Goal: Check status: Check status

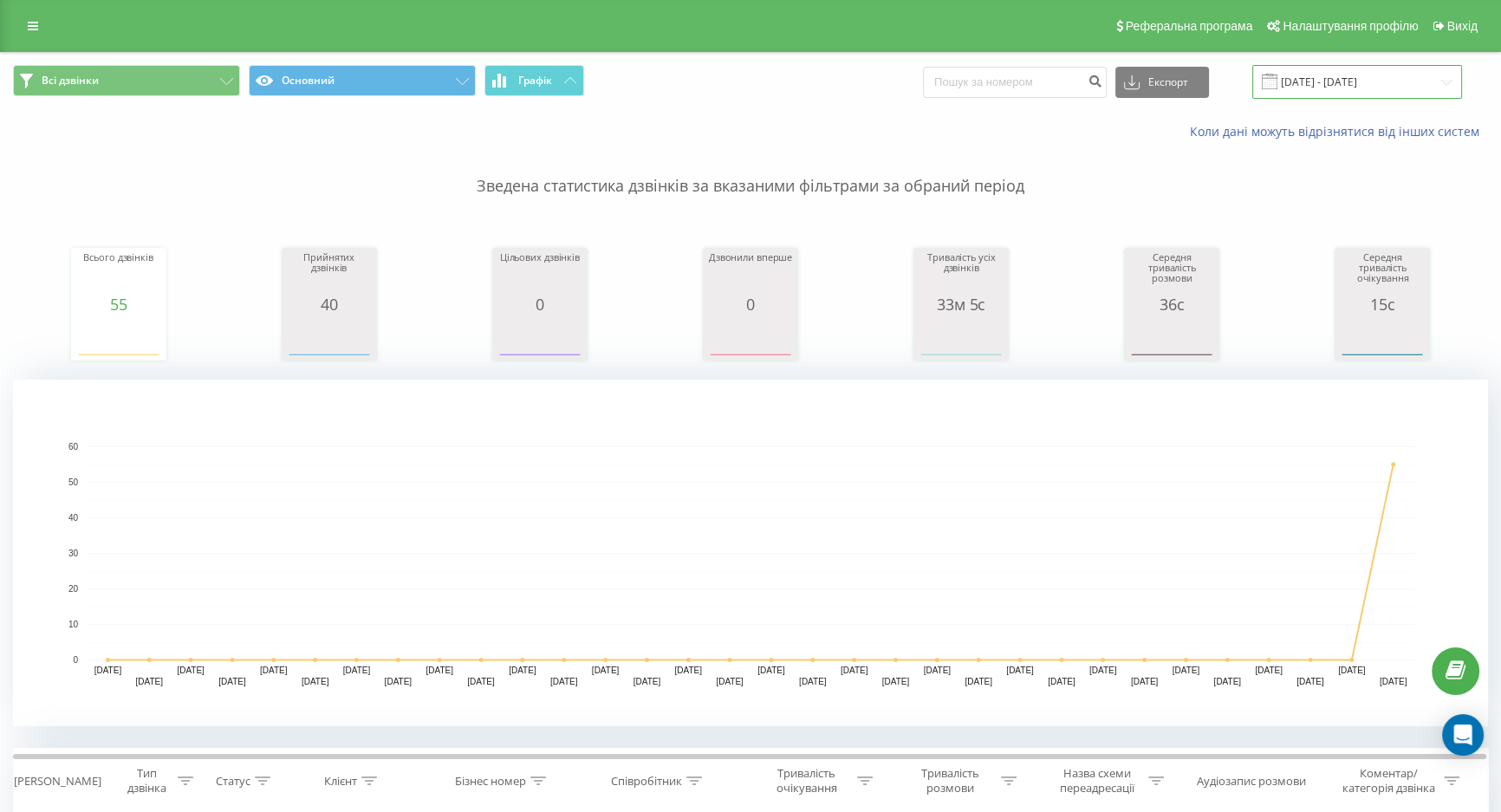
click at [1311, 86] on input "[DATE] - [DATE]" at bounding box center [1357, 82] width 209 height 34
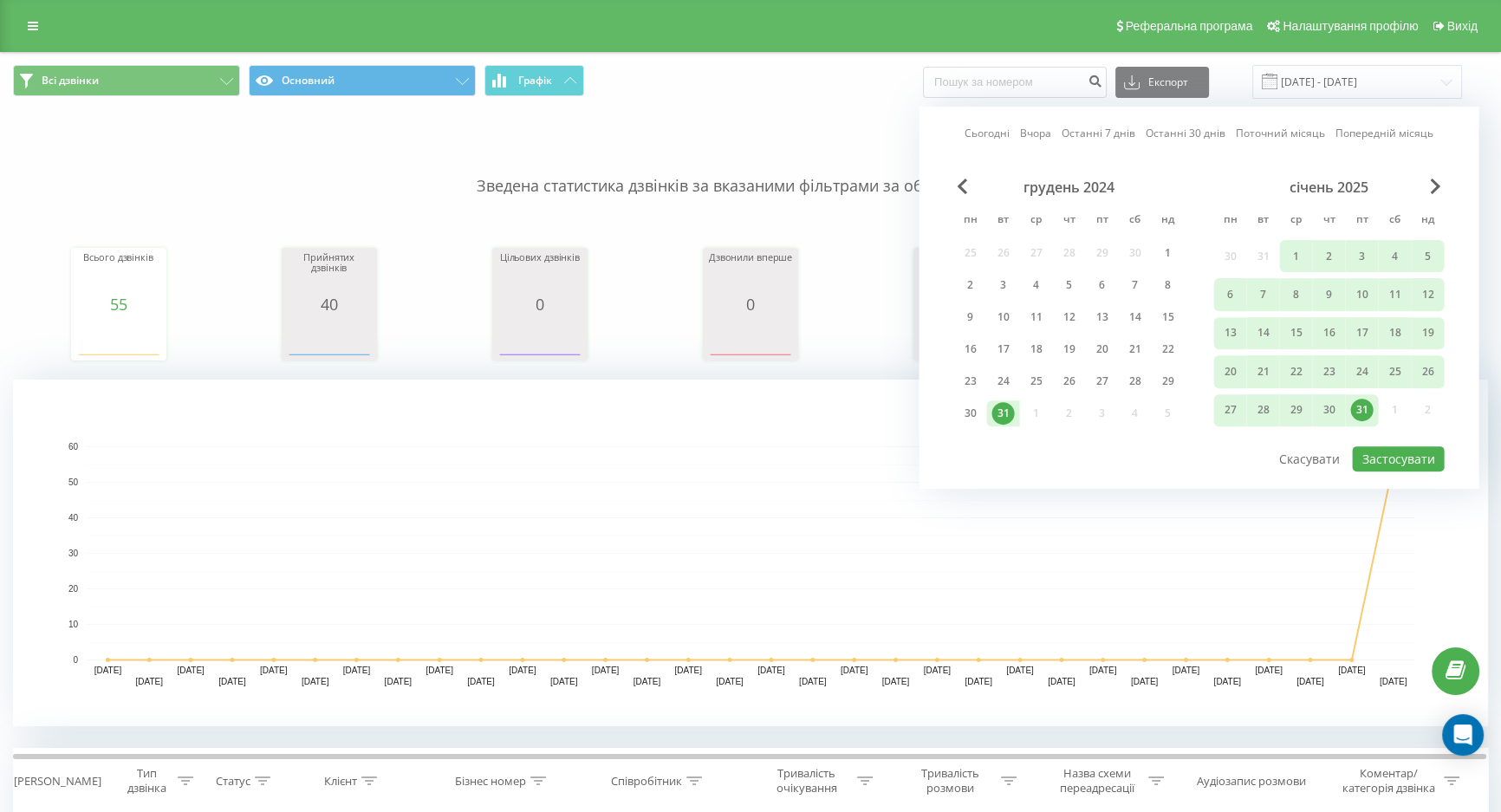
click at [1441, 183] on div "січень 2025" at bounding box center [1328, 187] width 231 height 17
click at [1435, 186] on span "Next Month" at bounding box center [1435, 186] width 11 height 15
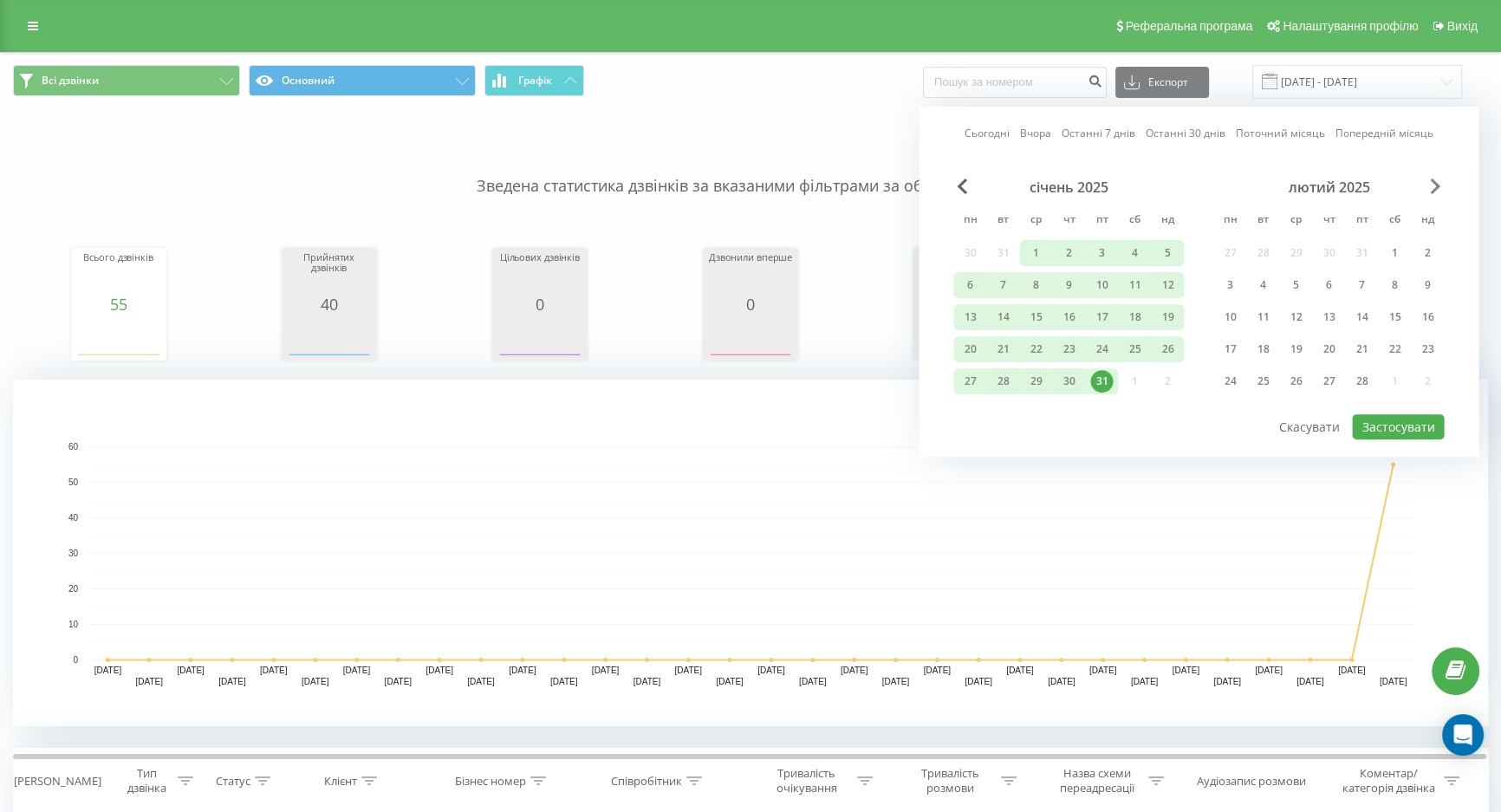
click at [1435, 186] on span "Next Month" at bounding box center [1435, 186] width 11 height 15
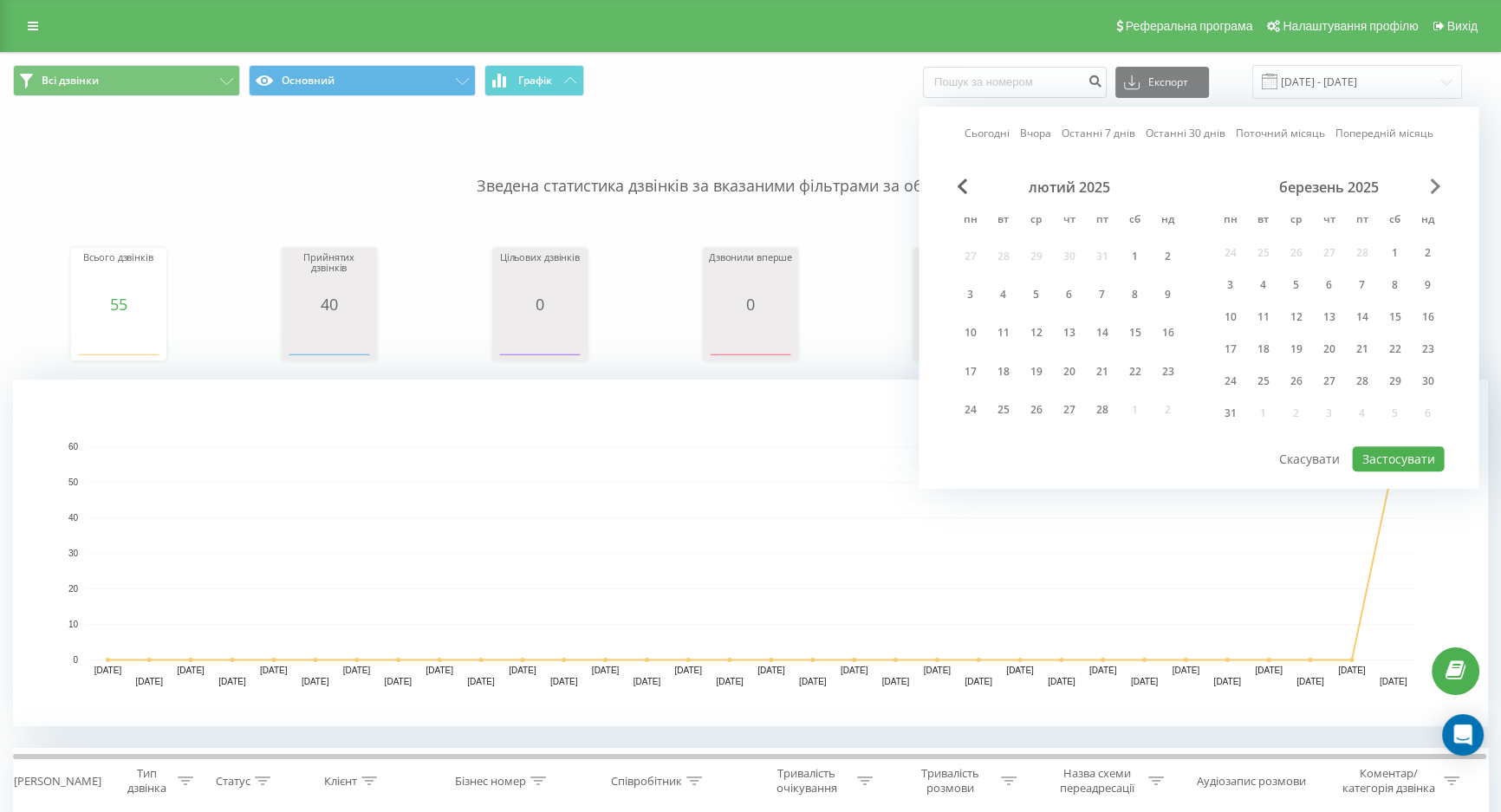
click at [1435, 186] on span "Next Month" at bounding box center [1435, 186] width 11 height 15
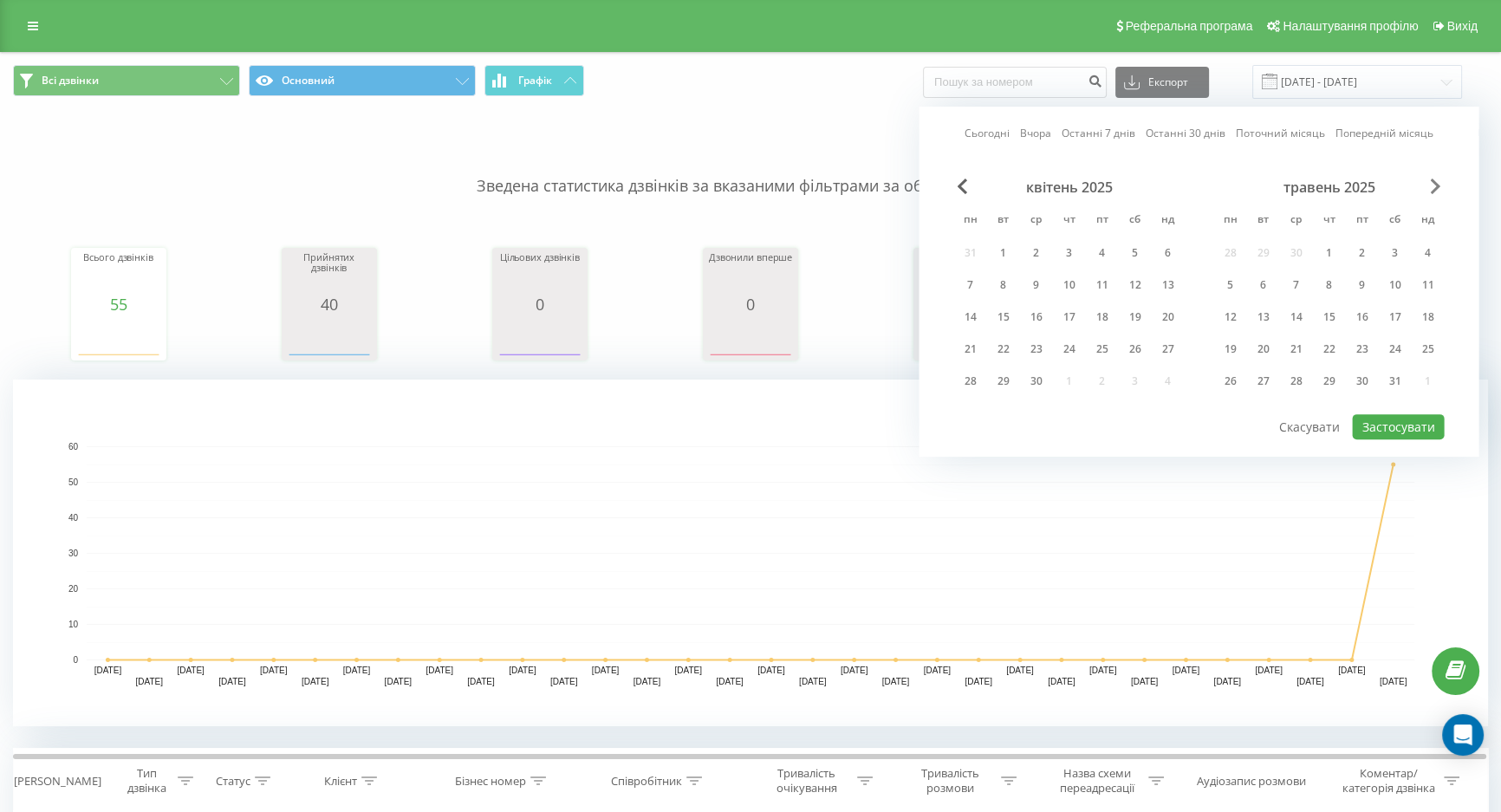
click at [1435, 186] on span "Next Month" at bounding box center [1435, 186] width 11 height 15
click at [1436, 186] on span "Next Month" at bounding box center [1435, 186] width 11 height 15
click at [1436, 187] on span "Next Month" at bounding box center [1435, 186] width 11 height 15
click at [1303, 345] on div "20" at bounding box center [1294, 349] width 22 height 22
click at [1420, 419] on button "Застосувати" at bounding box center [1397, 427] width 92 height 25
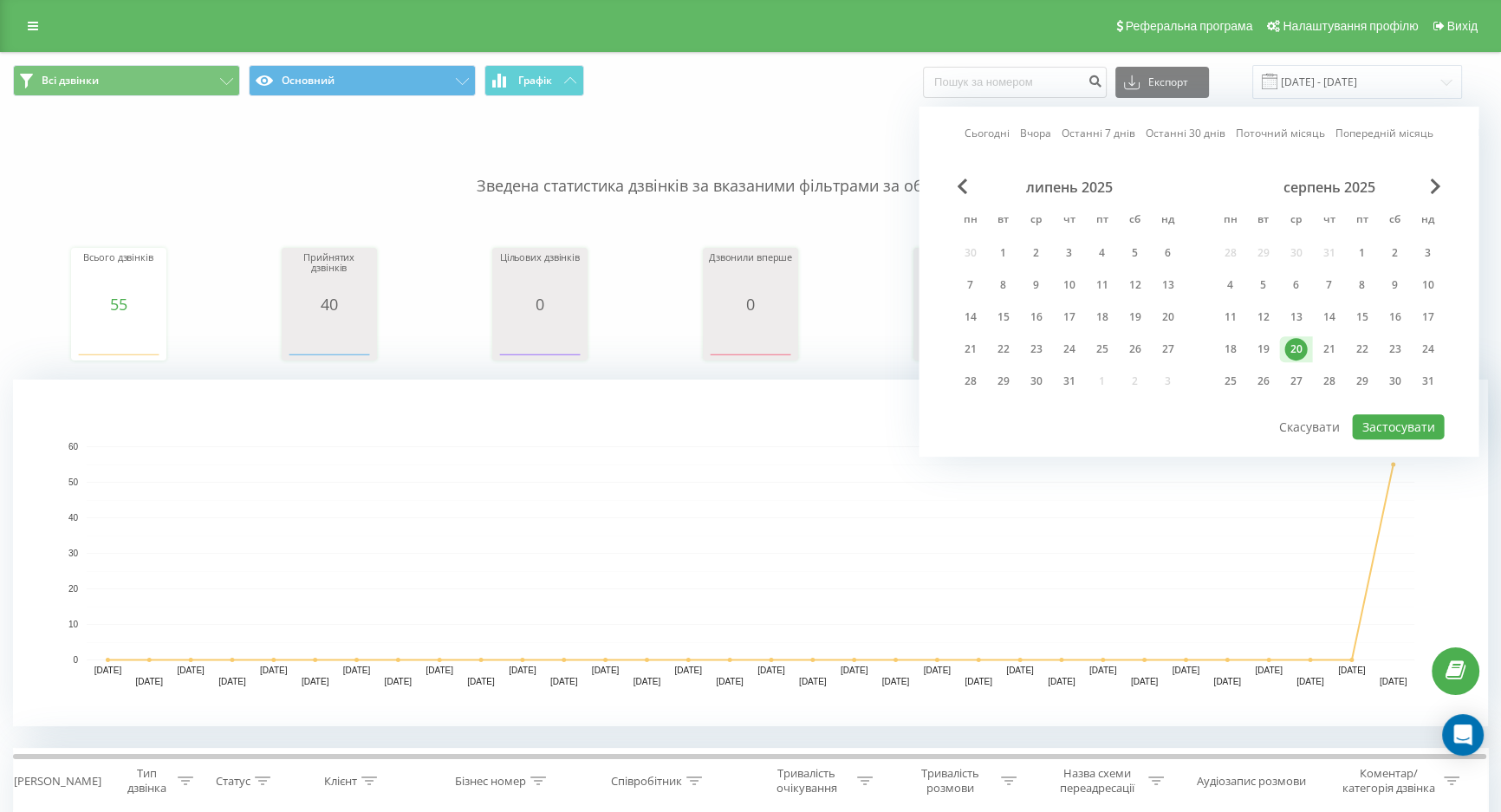
type input "[DATE] - [DATE]"
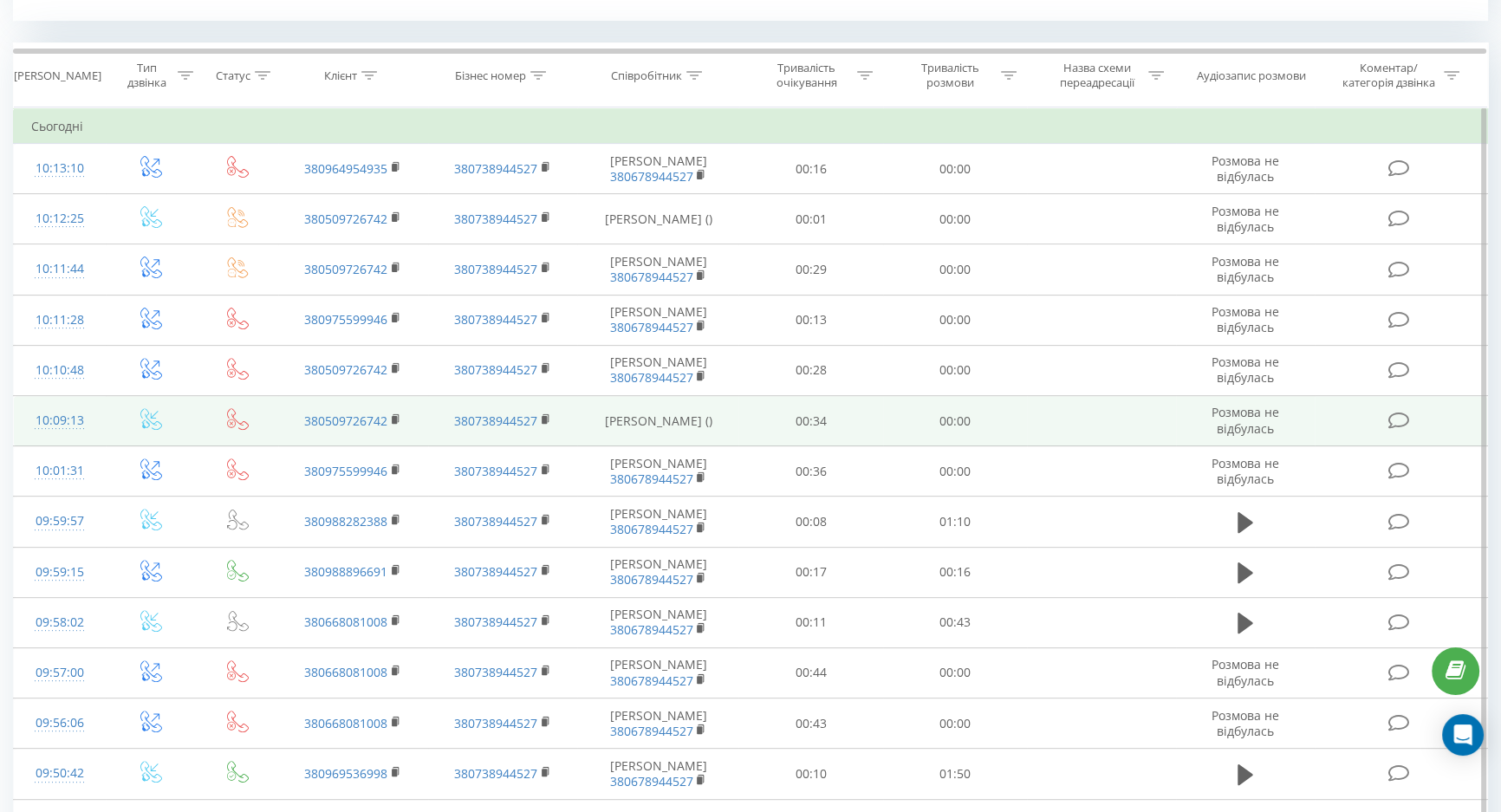
scroll to position [630, 0]
